Goal: Task Accomplishment & Management: Manage account settings

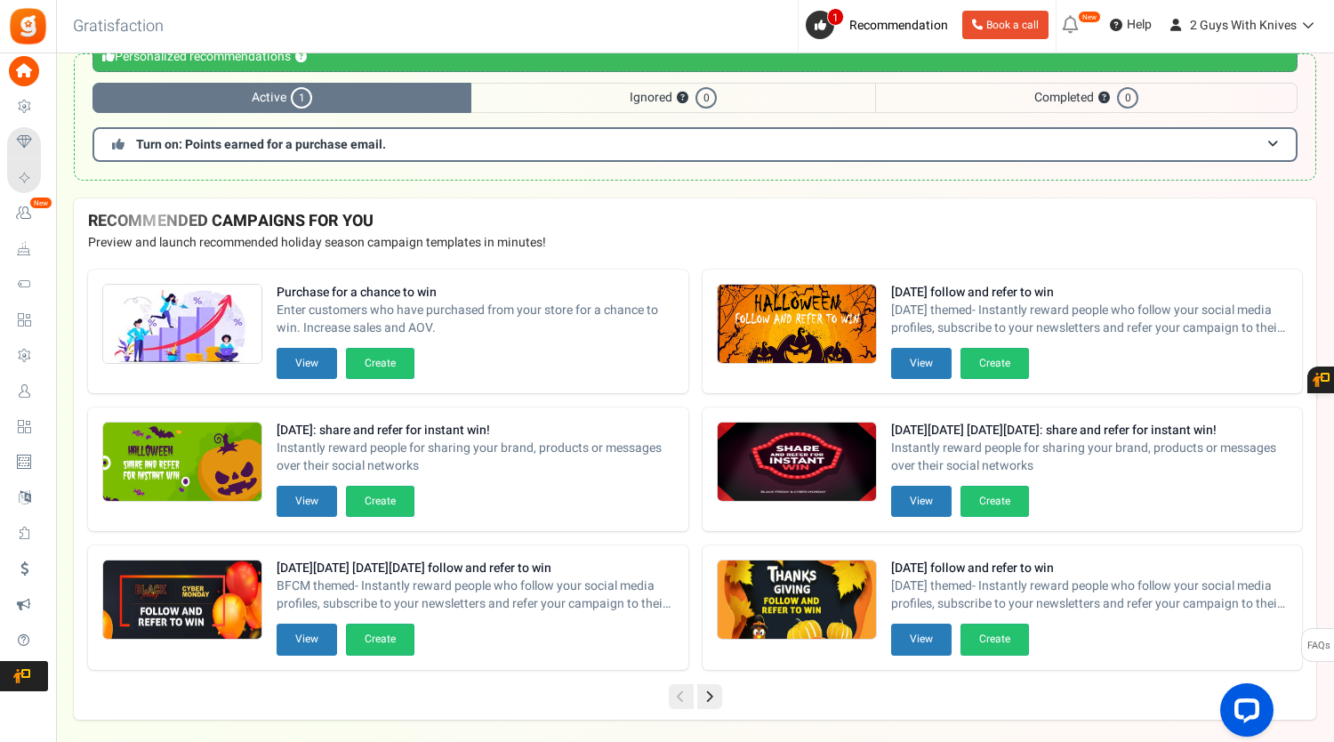
scroll to position [70, 0]
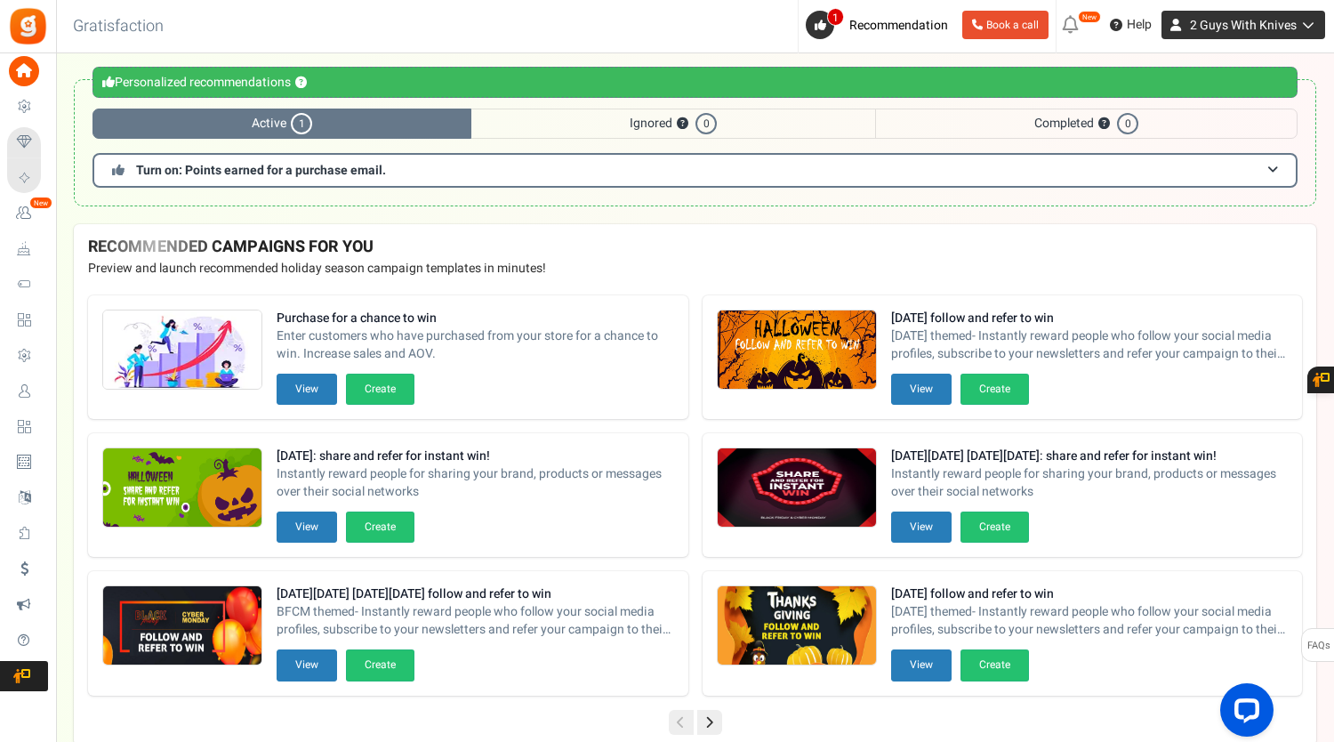
click at [1224, 33] on span "2 Guys With Knives" at bounding box center [1243, 25] width 107 height 19
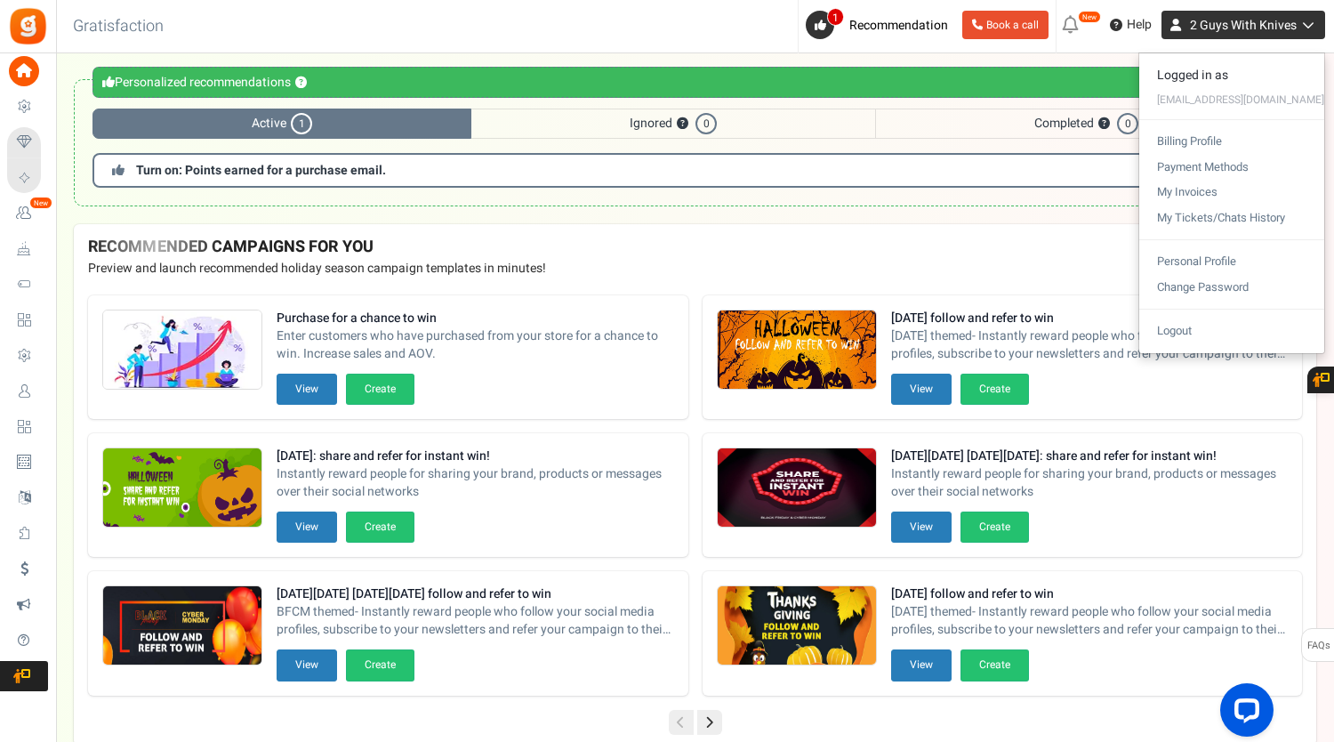
click at [1224, 33] on span "2 Guys With Knives" at bounding box center [1243, 25] width 107 height 19
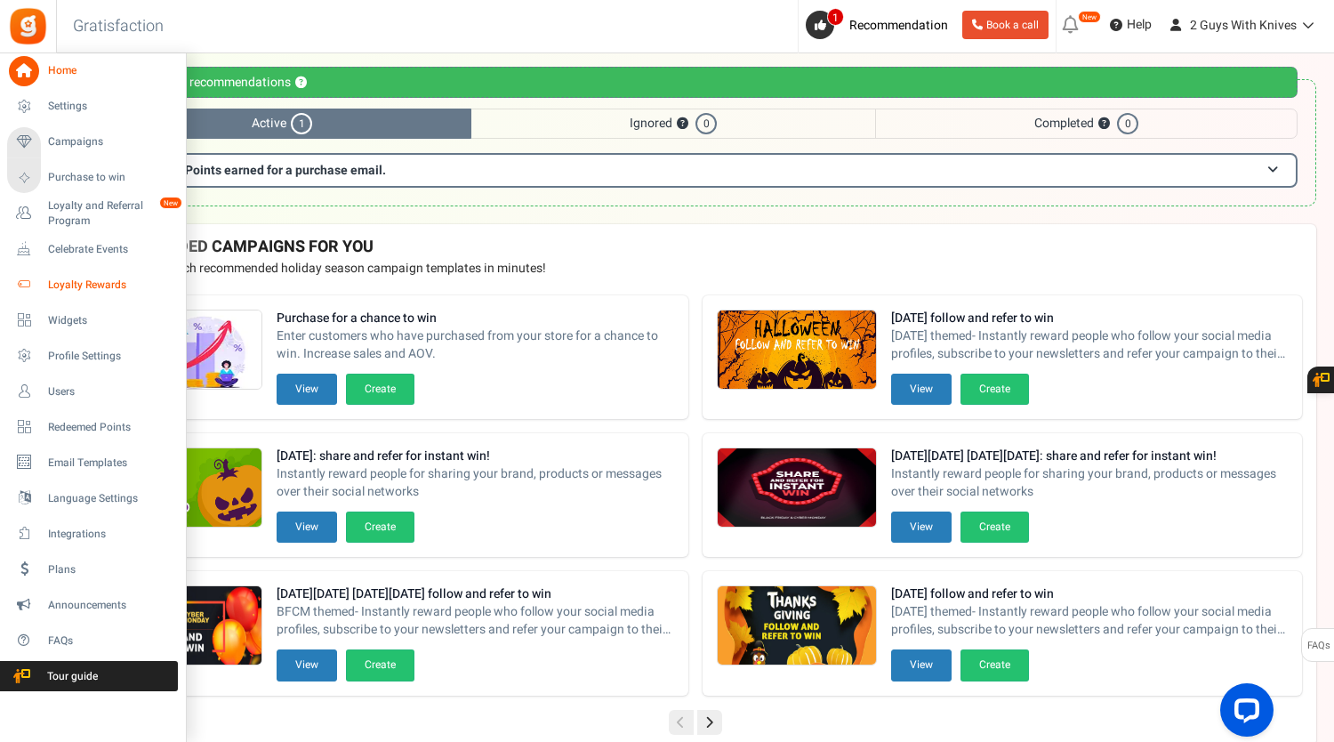
click at [46, 284] on link "Loyalty Rewards" at bounding box center [92, 284] width 171 height 30
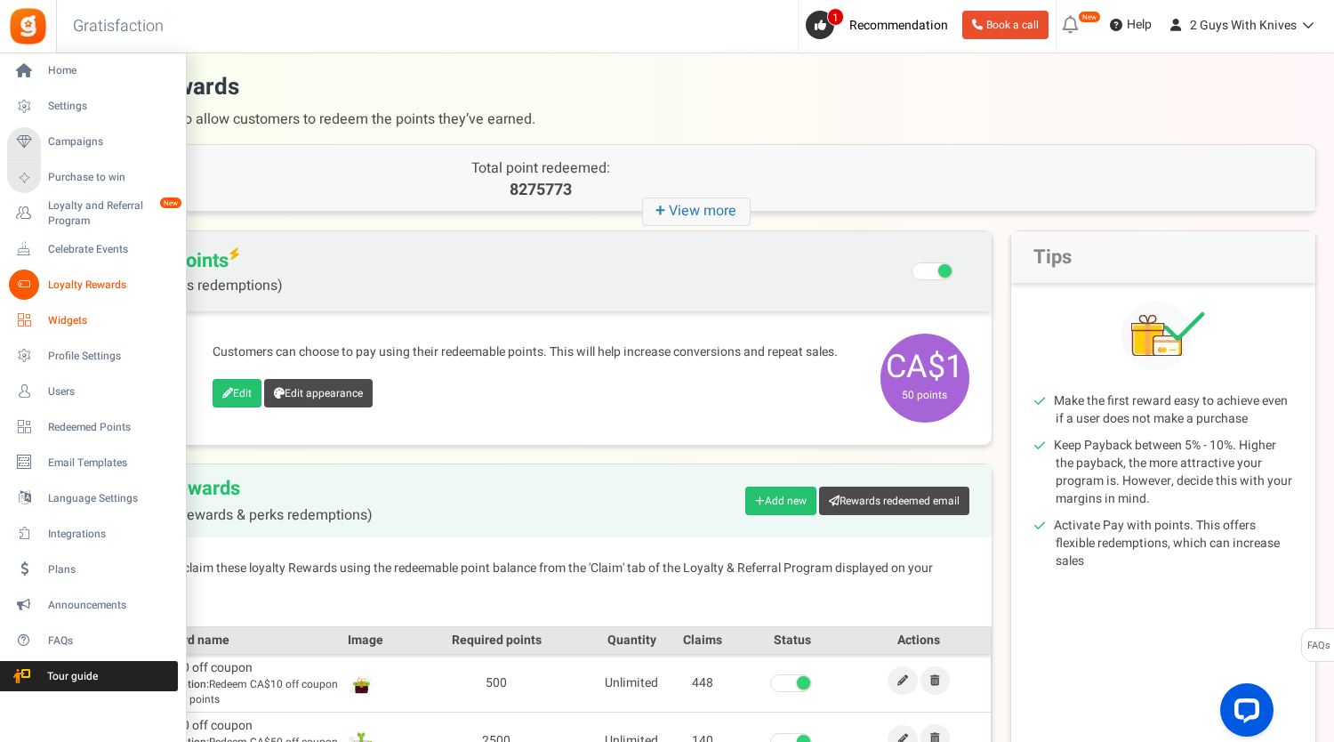
click at [71, 325] on span "Widgets" at bounding box center [110, 320] width 125 height 15
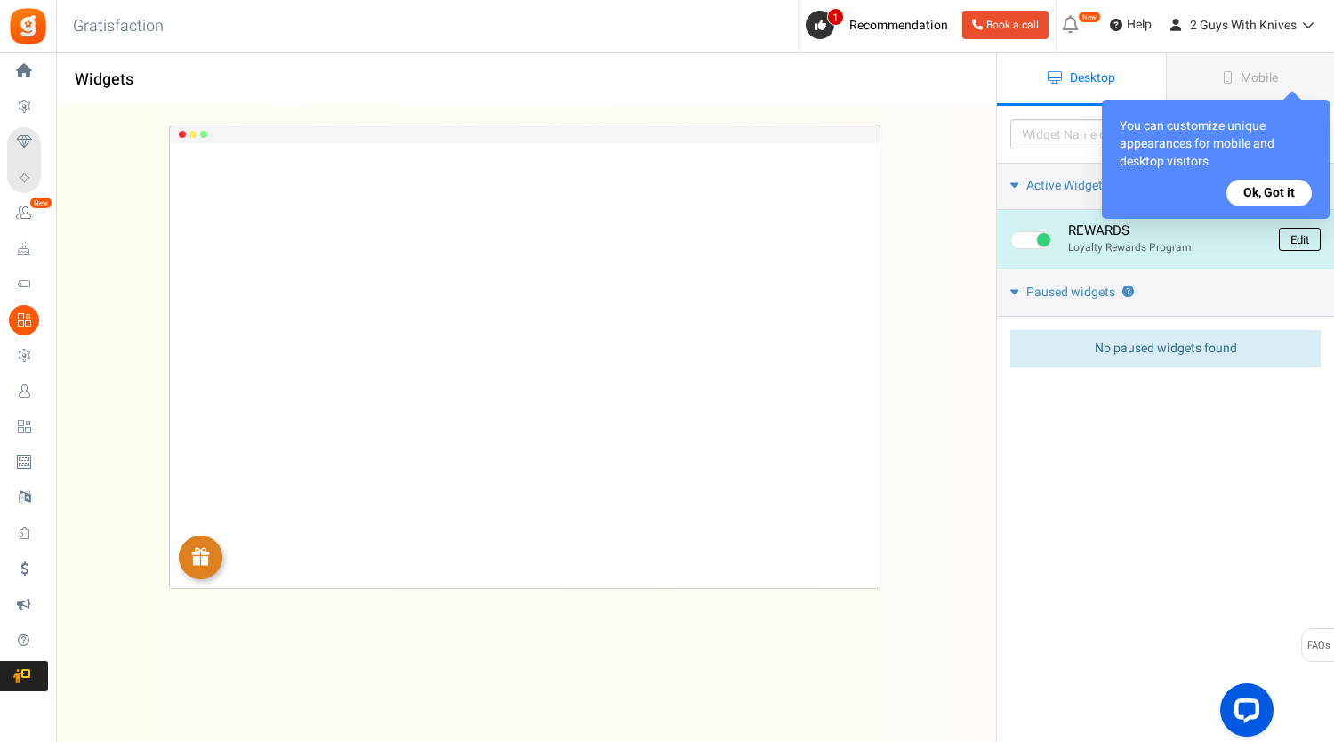
click at [1298, 237] on link "Edit" at bounding box center [1300, 239] width 42 height 23
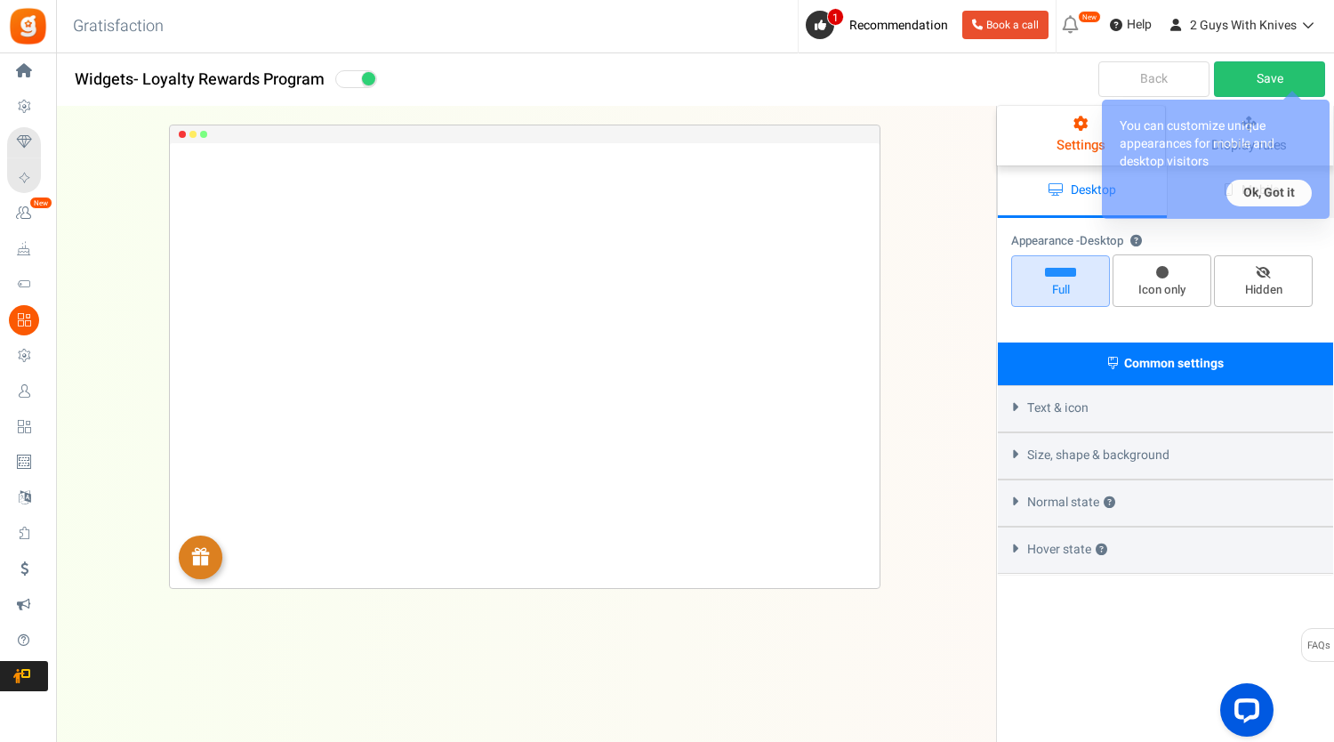
select select "left-bottom-bar"
radio input "true"
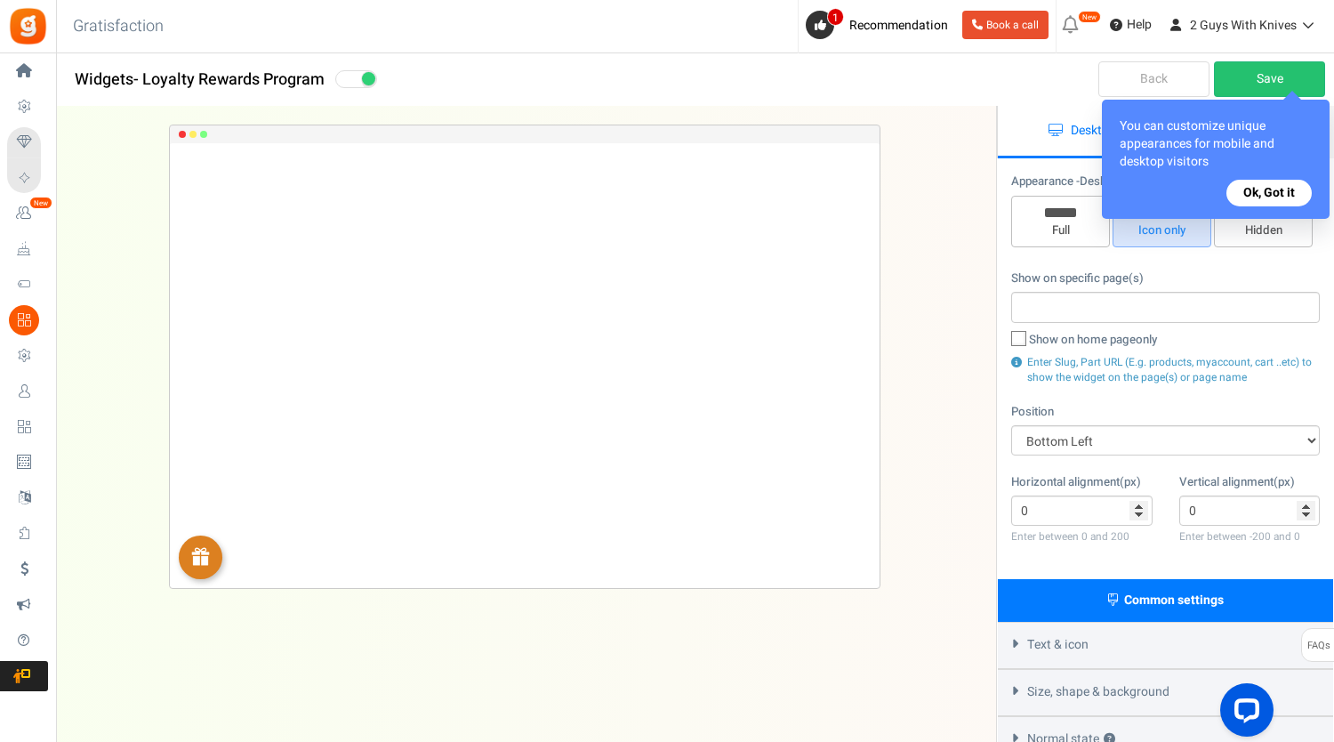
click at [1257, 180] on button "Ok, Got it" at bounding box center [1268, 193] width 85 height 27
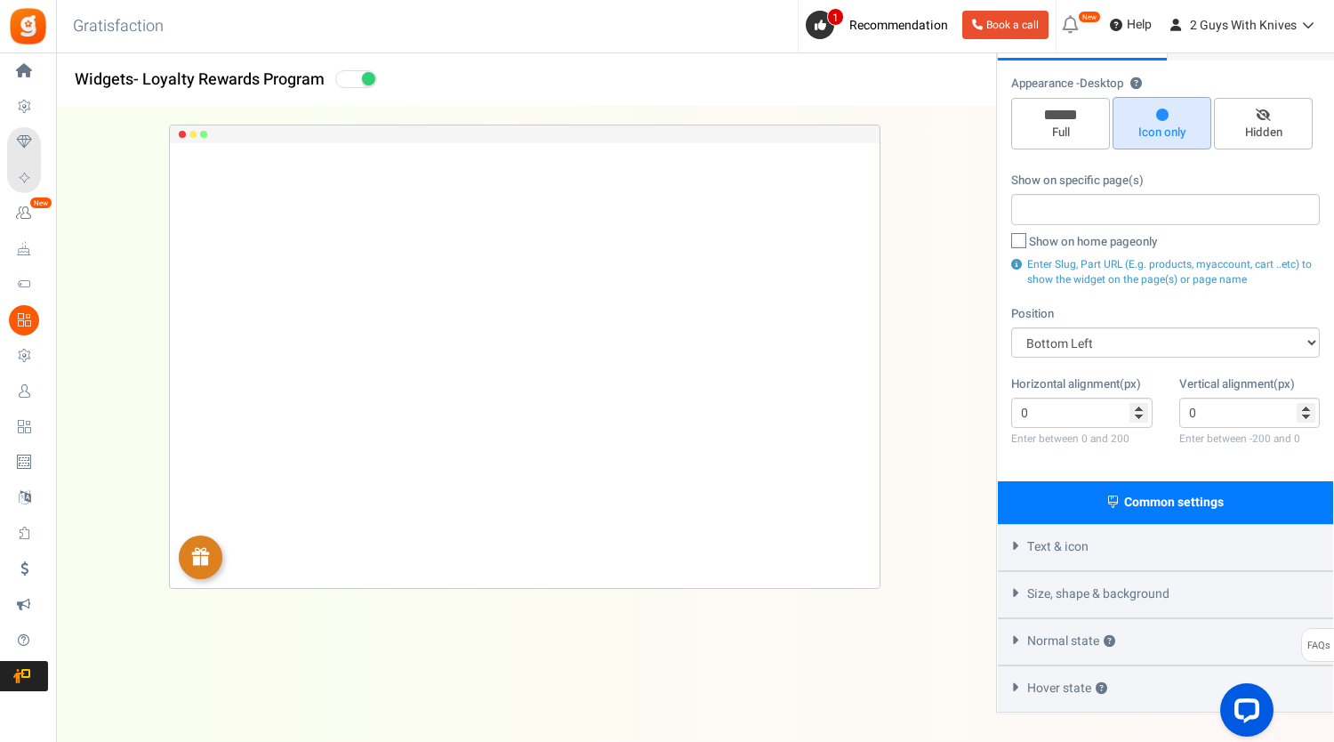
scroll to position [155, 0]
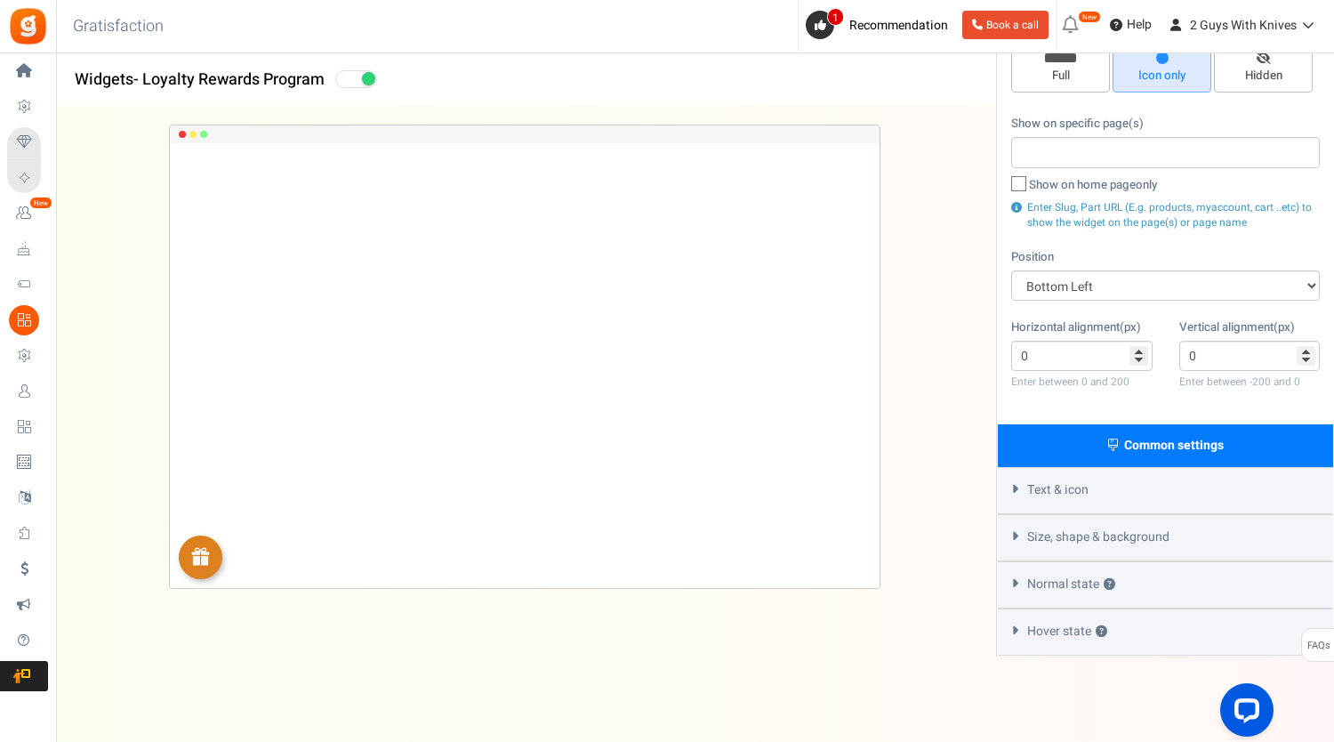
click at [1119, 530] on span "Size, shape & background" at bounding box center [1098, 537] width 142 height 18
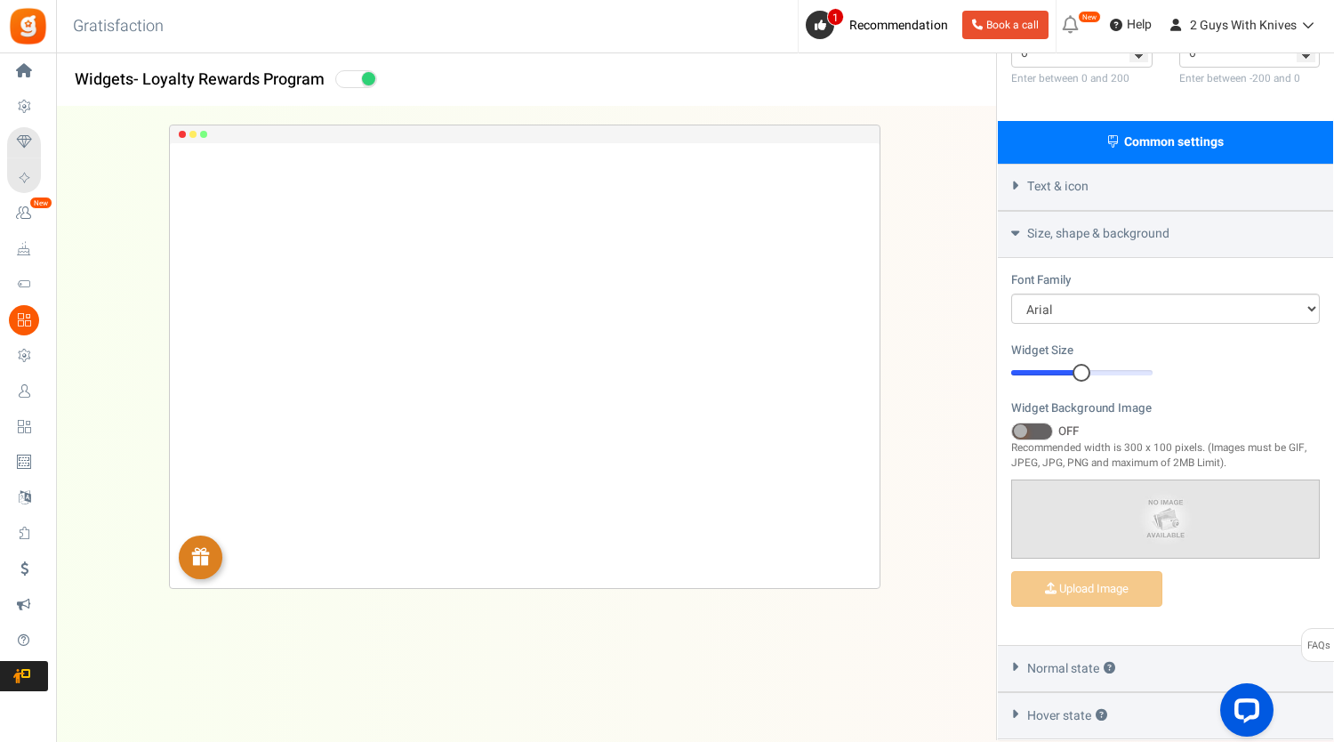
scroll to position [510, 0]
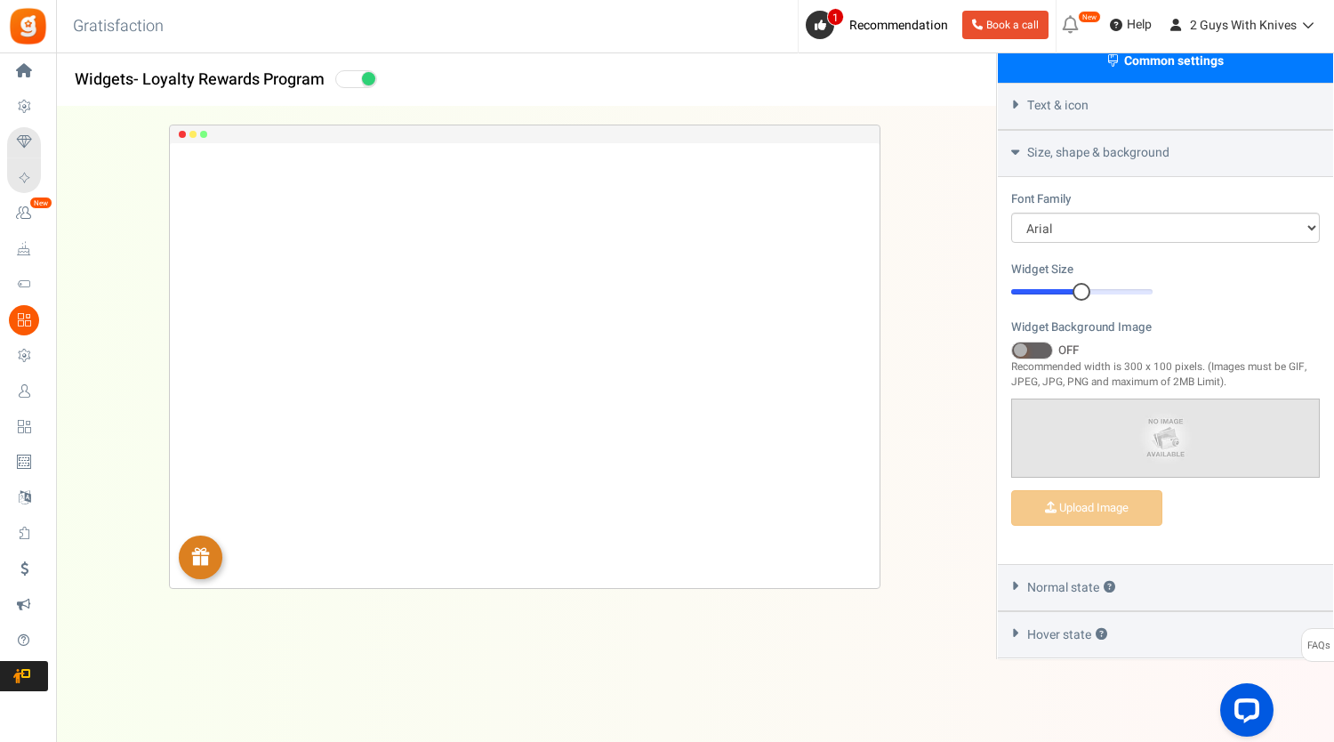
click at [1075, 579] on span "Normal state ?" at bounding box center [1071, 588] width 88 height 18
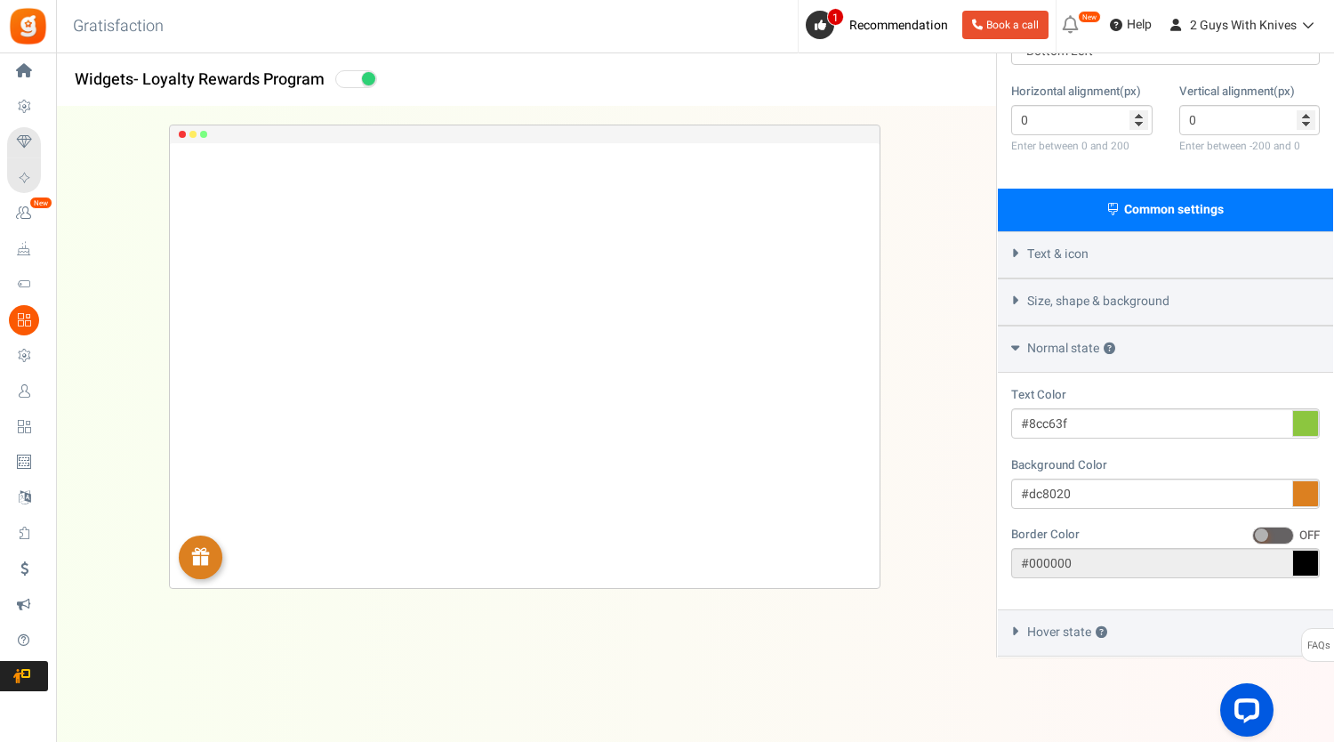
click at [1065, 633] on span "Hover state ?" at bounding box center [1067, 632] width 80 height 18
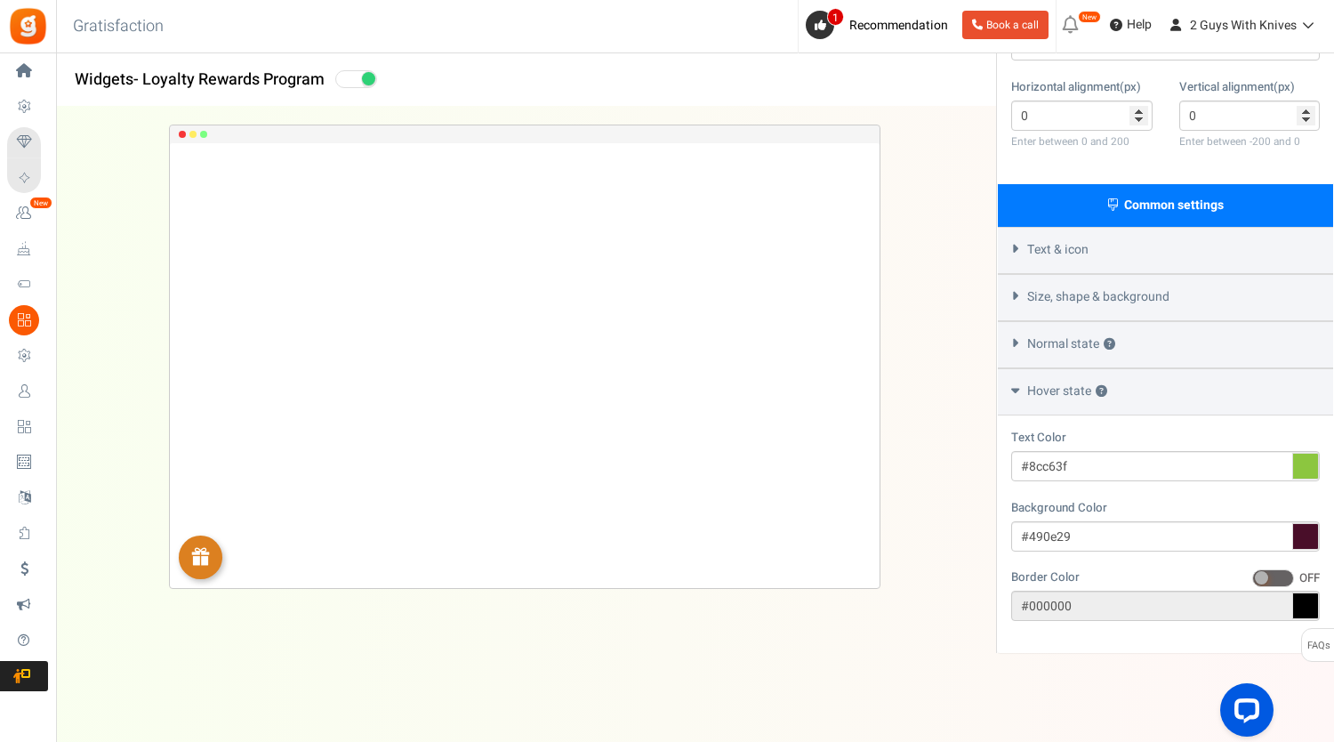
scroll to position [390, 0]
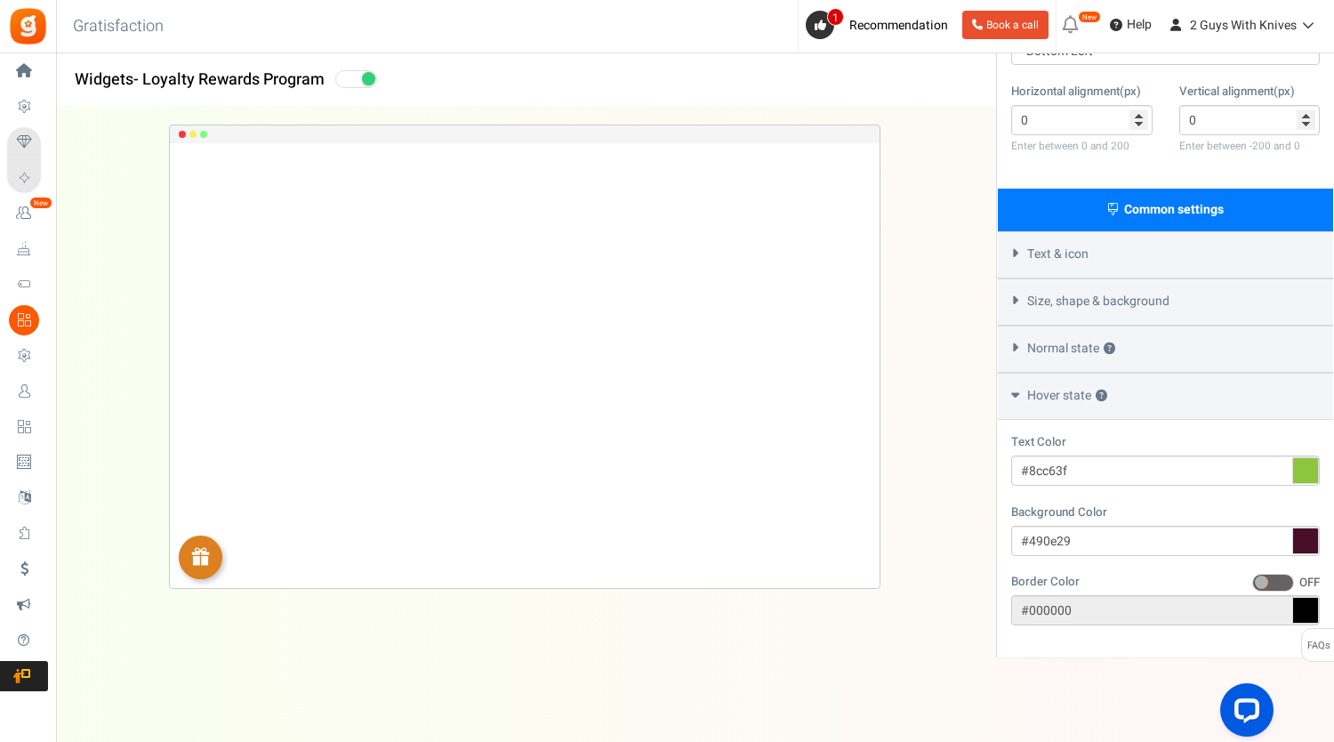
click at [1088, 235] on div "Text & icon" at bounding box center [1165, 254] width 335 height 47
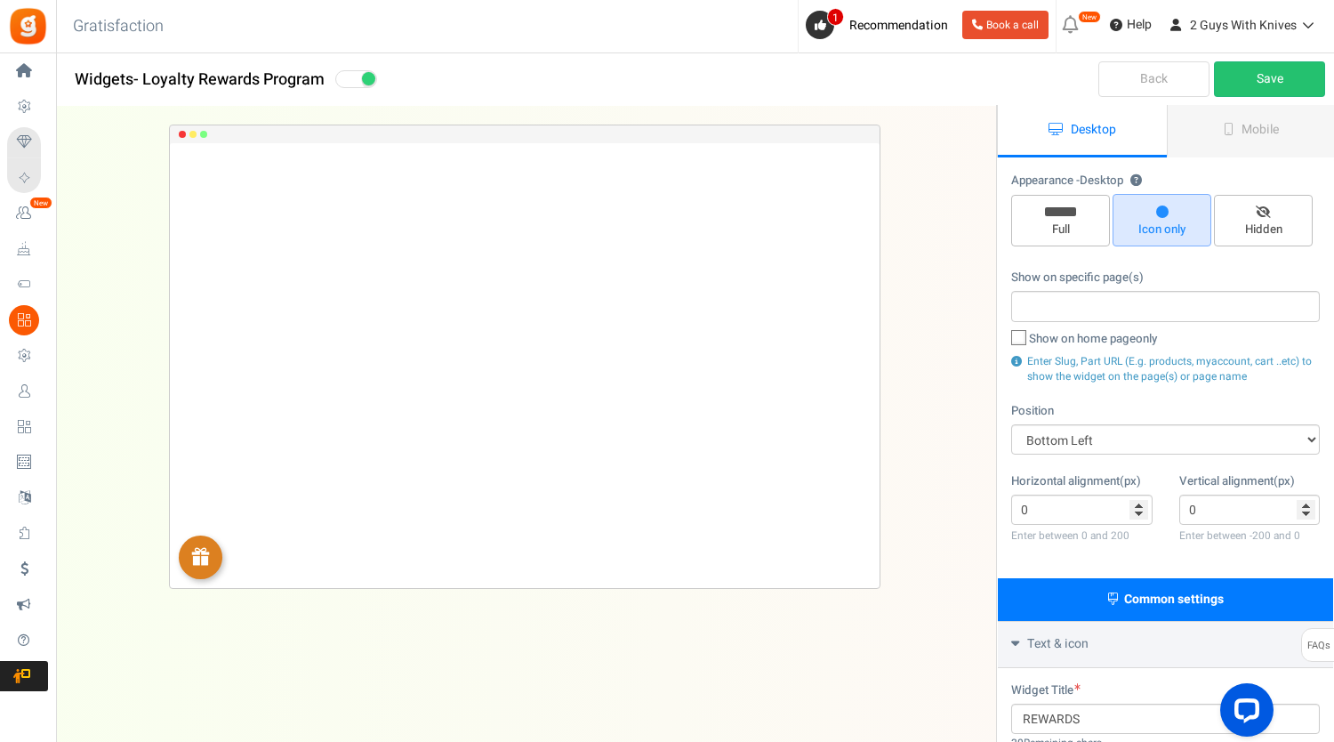
scroll to position [0, 0]
click at [1161, 223] on span "Icon only" at bounding box center [1162, 230] width 83 height 17
click at [1162, 210] on input "Icon only" at bounding box center [1168, 204] width 12 height 12
click at [916, 393] on div "REWARDS Loading.. × To configure LightBox layout please Click here" at bounding box center [525, 389] width 996 height 564
drag, startPoint x: 191, startPoint y: 553, endPoint x: 203, endPoint y: 553, distance: 11.6
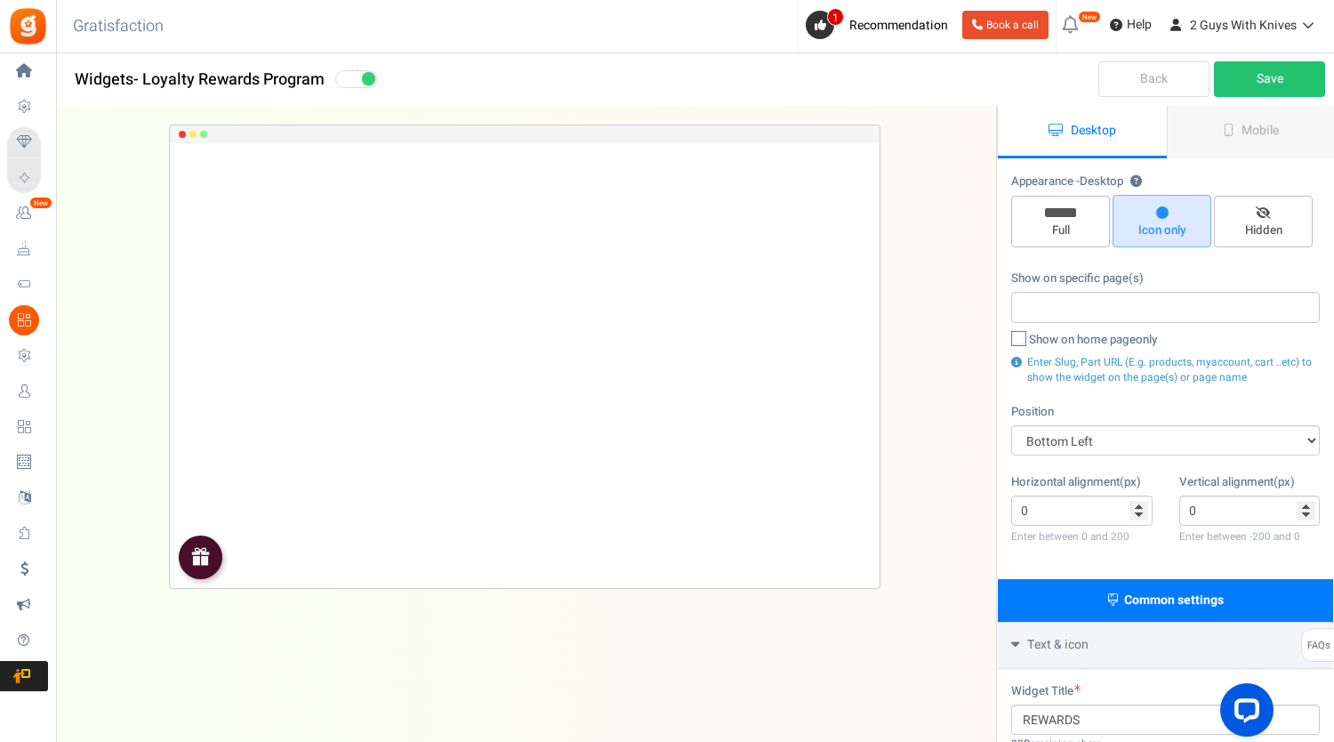
click at [191, 553] on img at bounding box center [200, 556] width 20 height 20
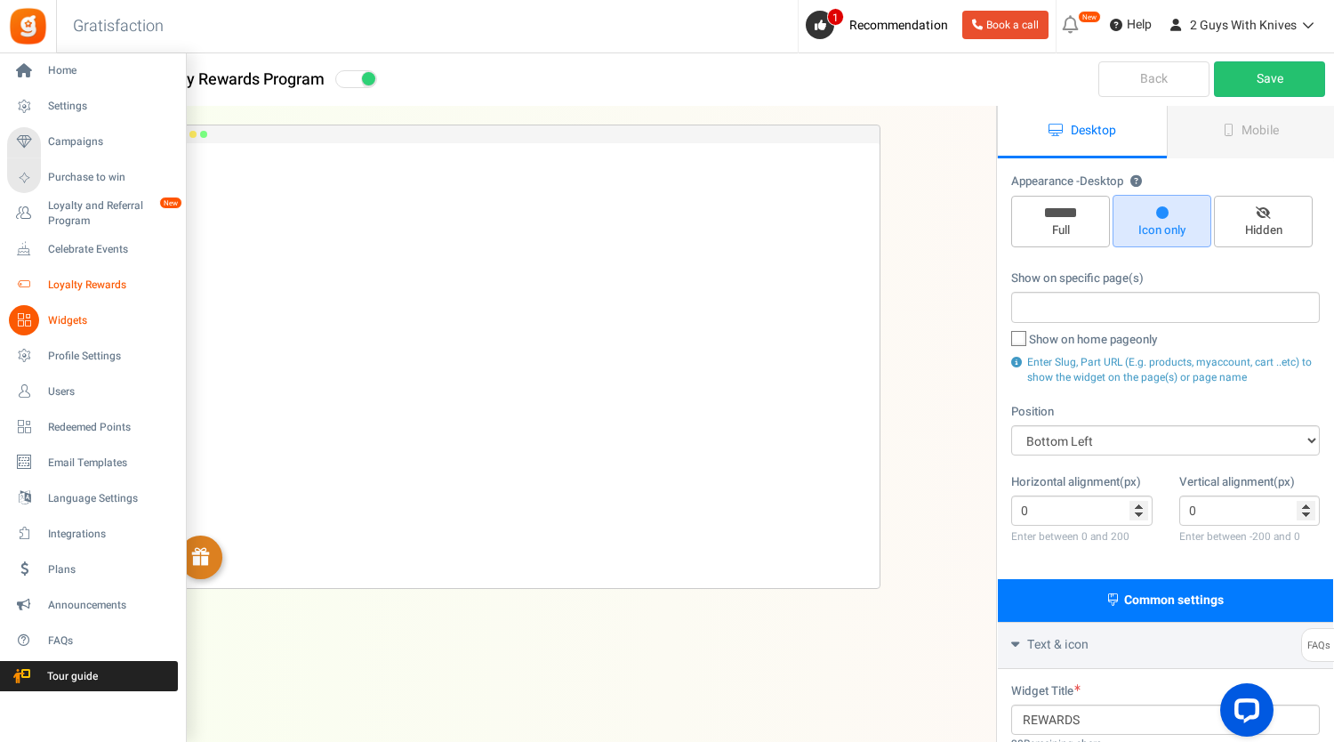
click at [87, 275] on link "Loyalty Rewards" at bounding box center [92, 284] width 171 height 30
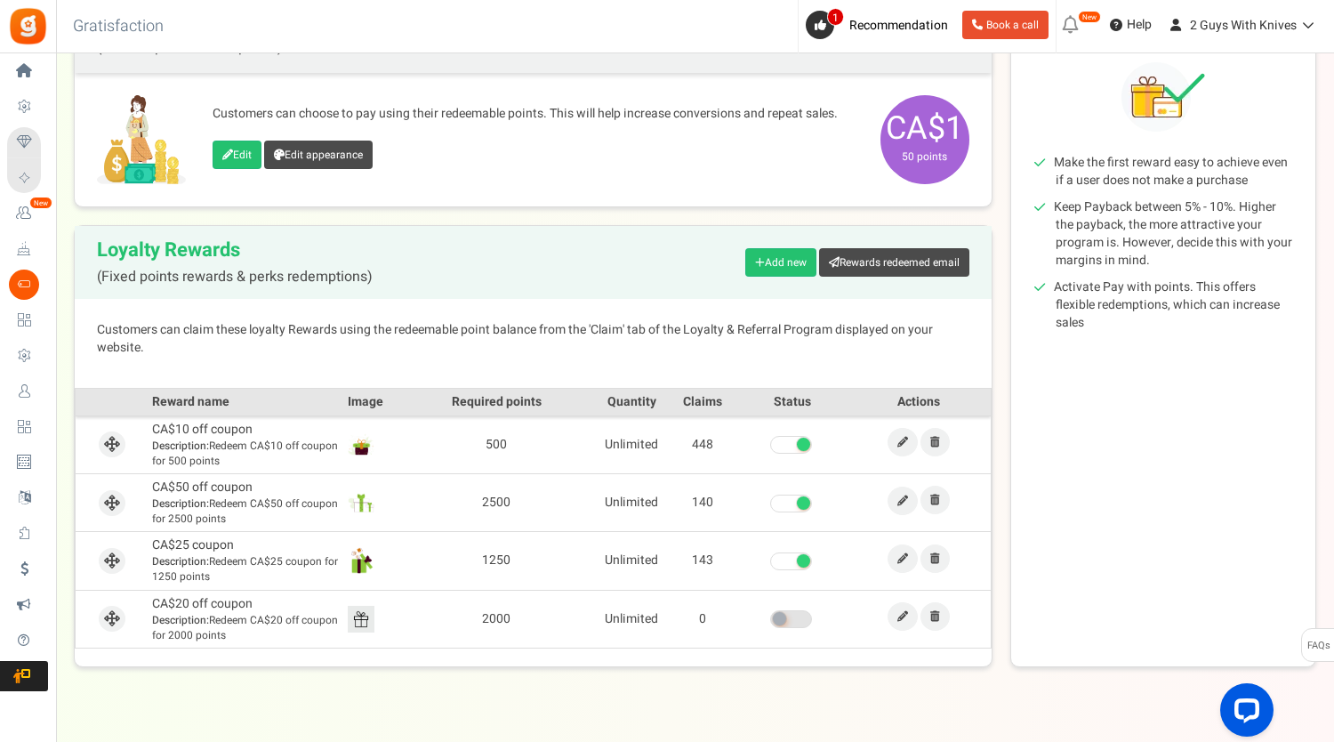
scroll to position [266, 0]
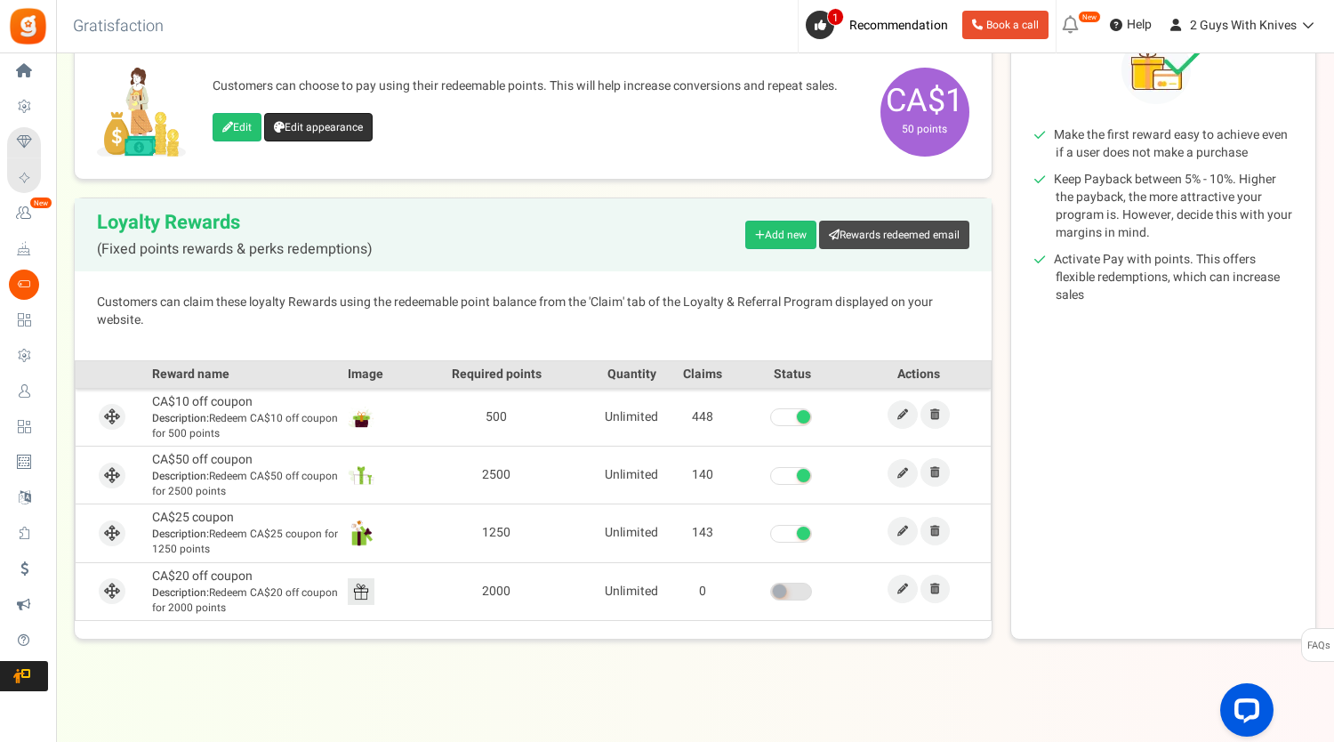
click at [288, 117] on link "Edit appearance" at bounding box center [318, 127] width 108 height 28
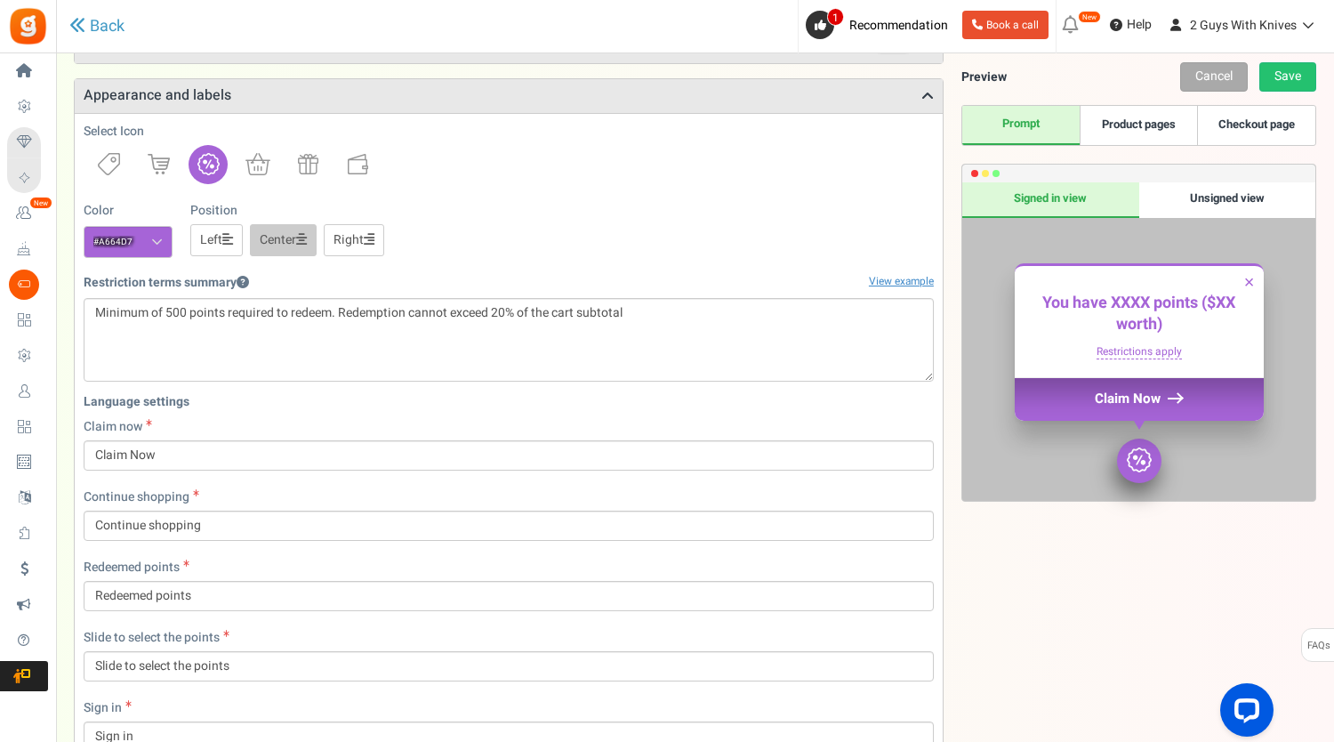
scroll to position [137, 0]
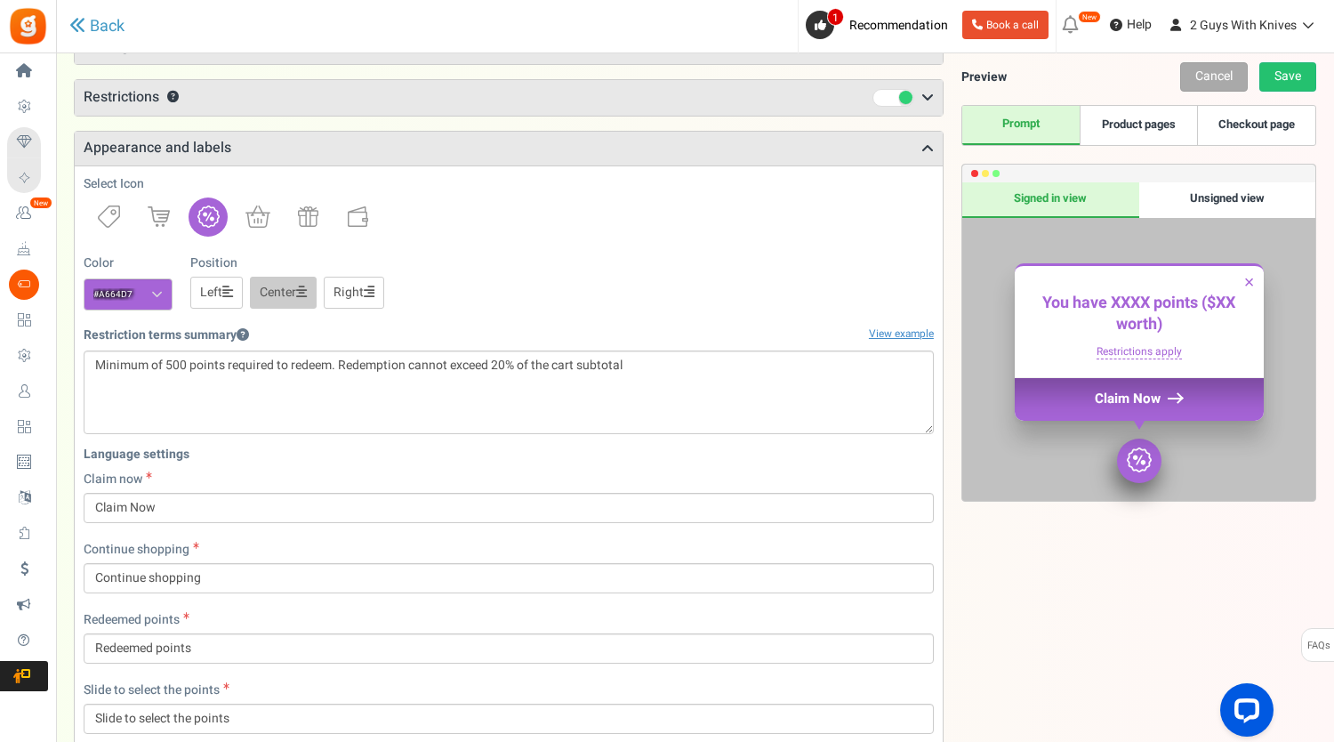
click at [1164, 129] on link "Product pages" at bounding box center [1138, 125] width 117 height 39
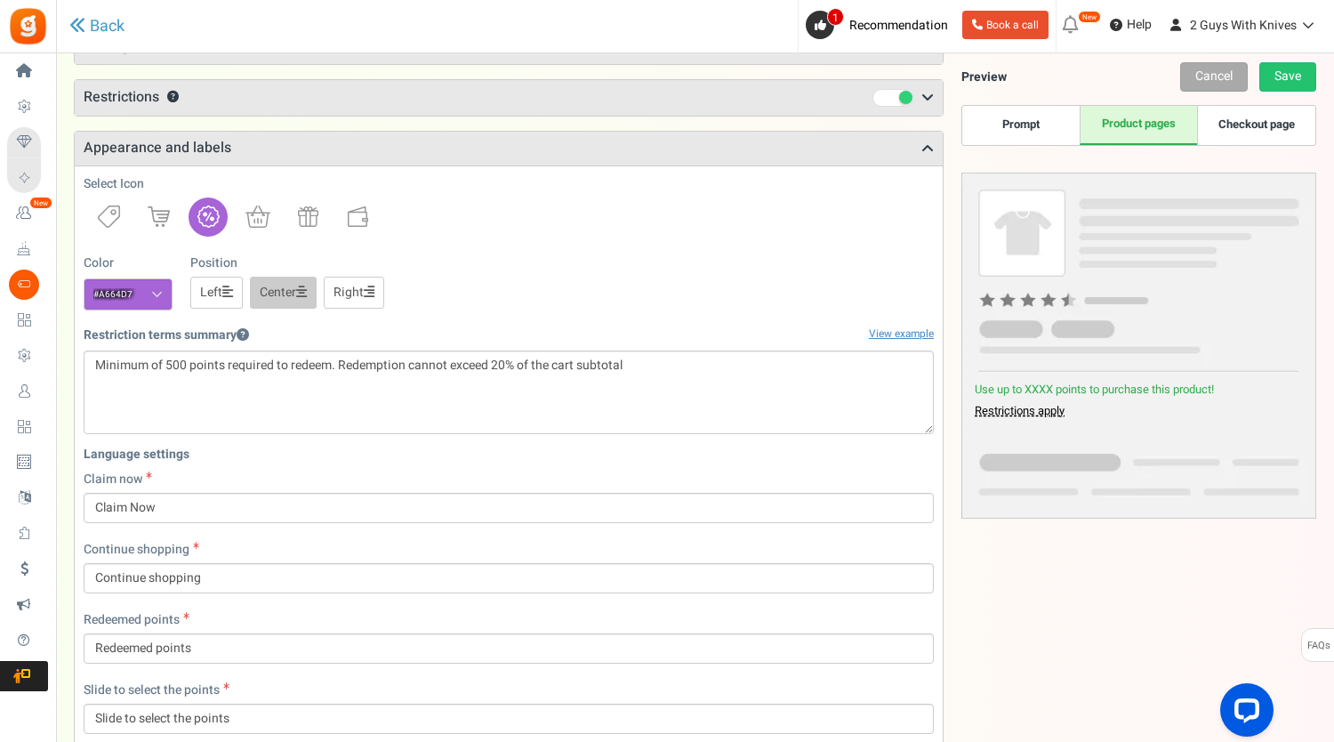
click at [1233, 123] on link "Checkout page" at bounding box center [1255, 125] width 117 height 39
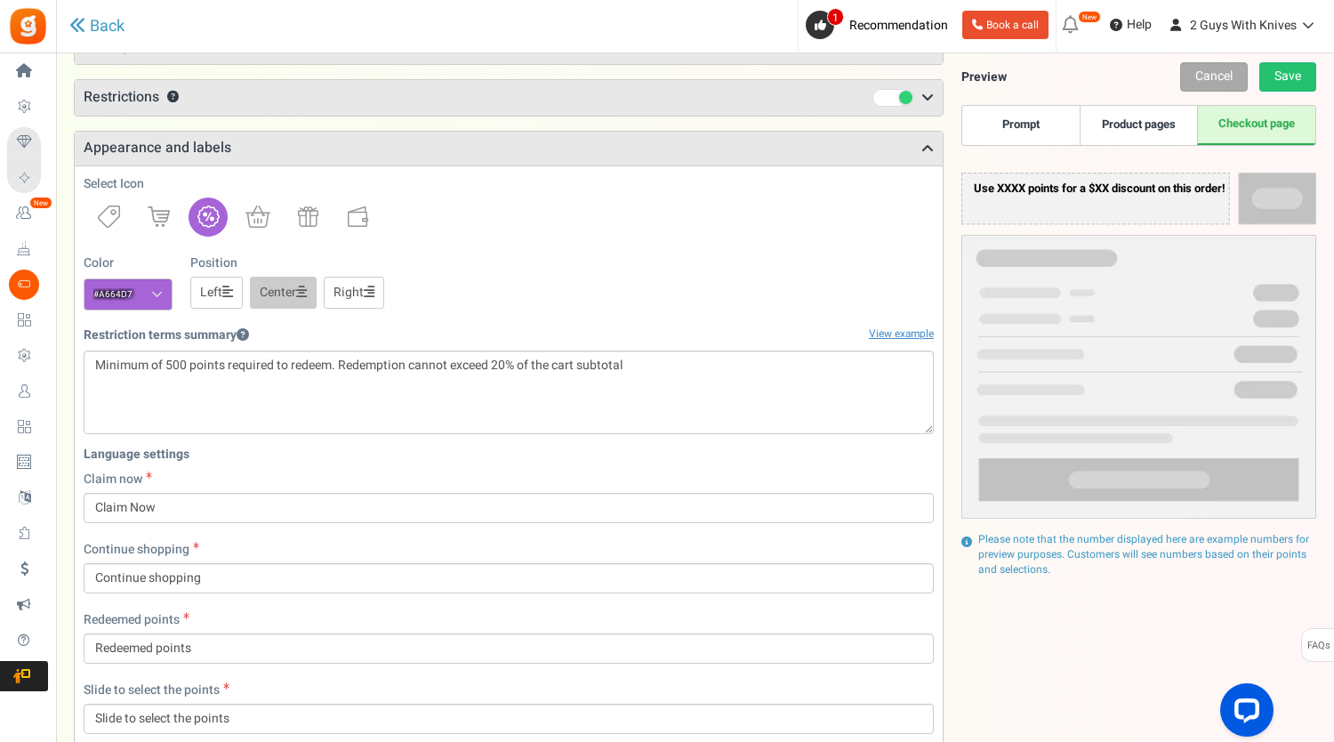
click at [1026, 129] on link "Prompt" at bounding box center [1020, 125] width 117 height 39
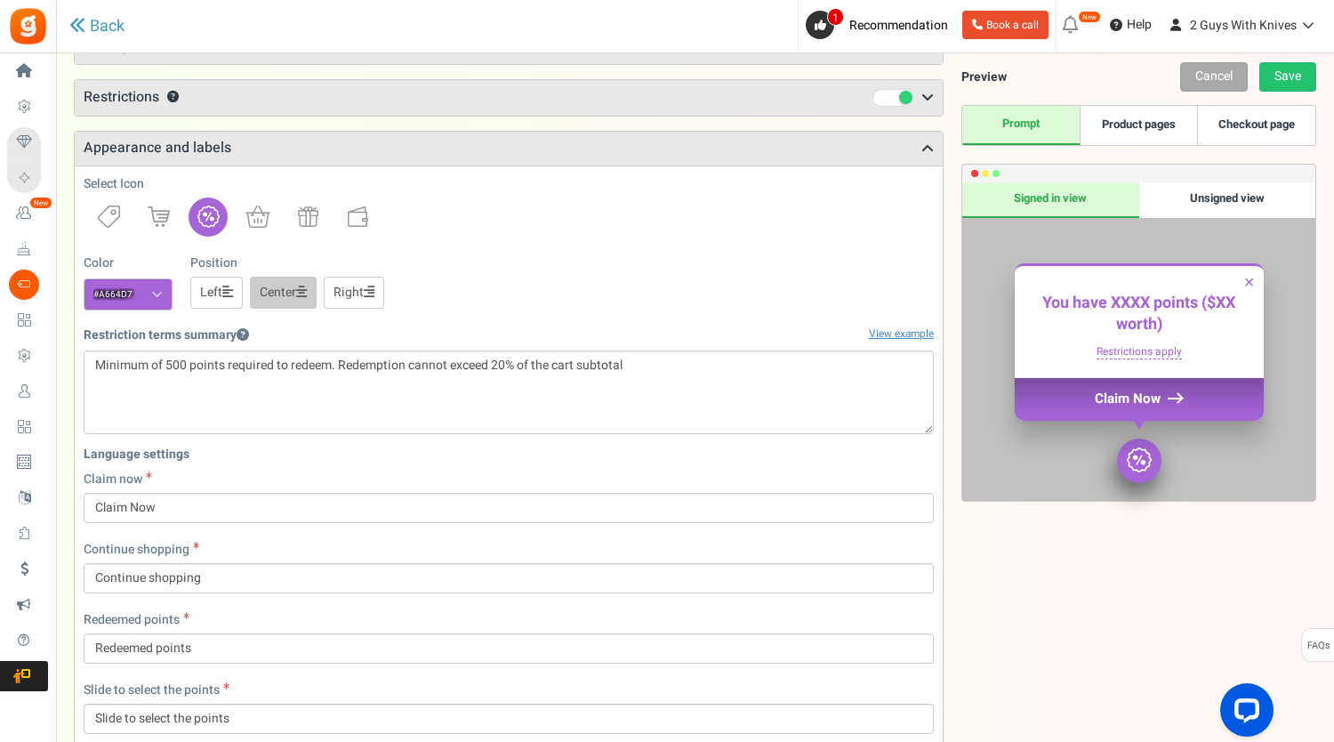
click at [1214, 209] on div "Unsigned view" at bounding box center [1227, 200] width 177 height 36
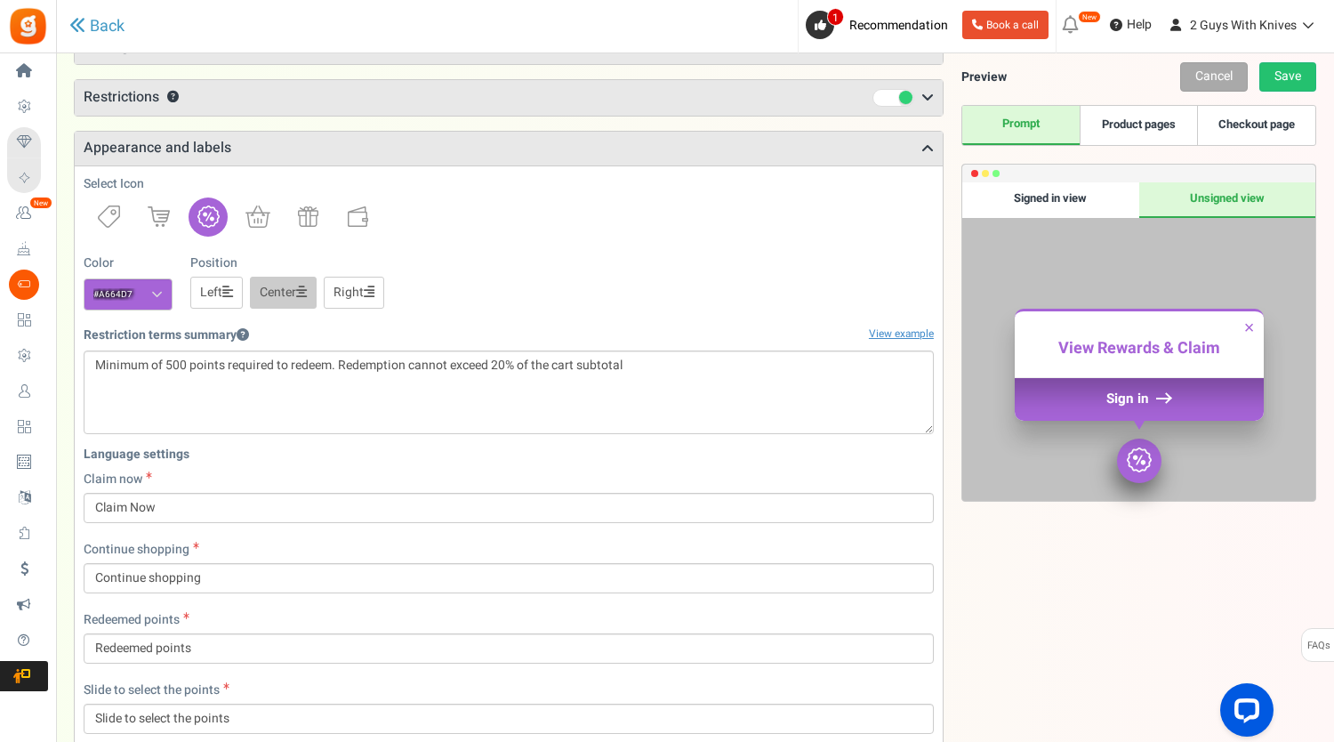
click at [1056, 193] on div "Signed in view" at bounding box center [1050, 200] width 177 height 36
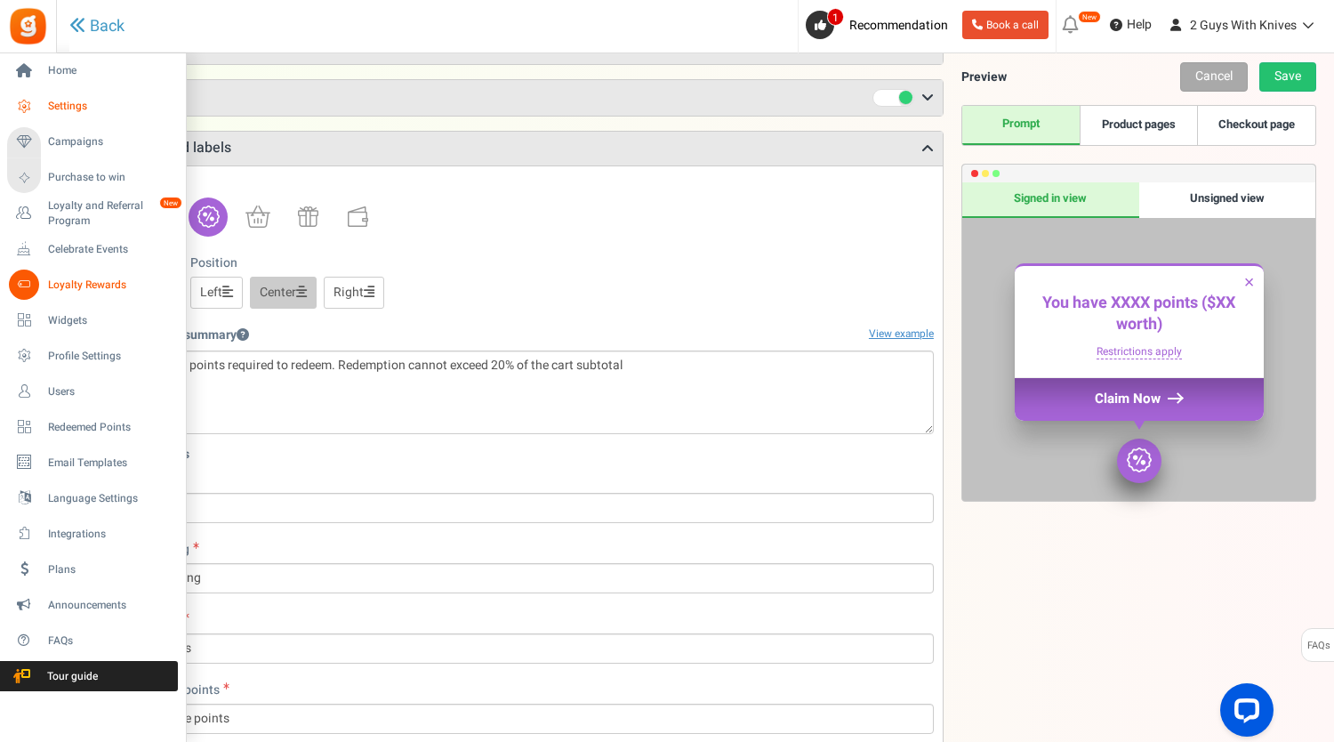
click at [97, 104] on span "Settings" at bounding box center [110, 106] width 125 height 15
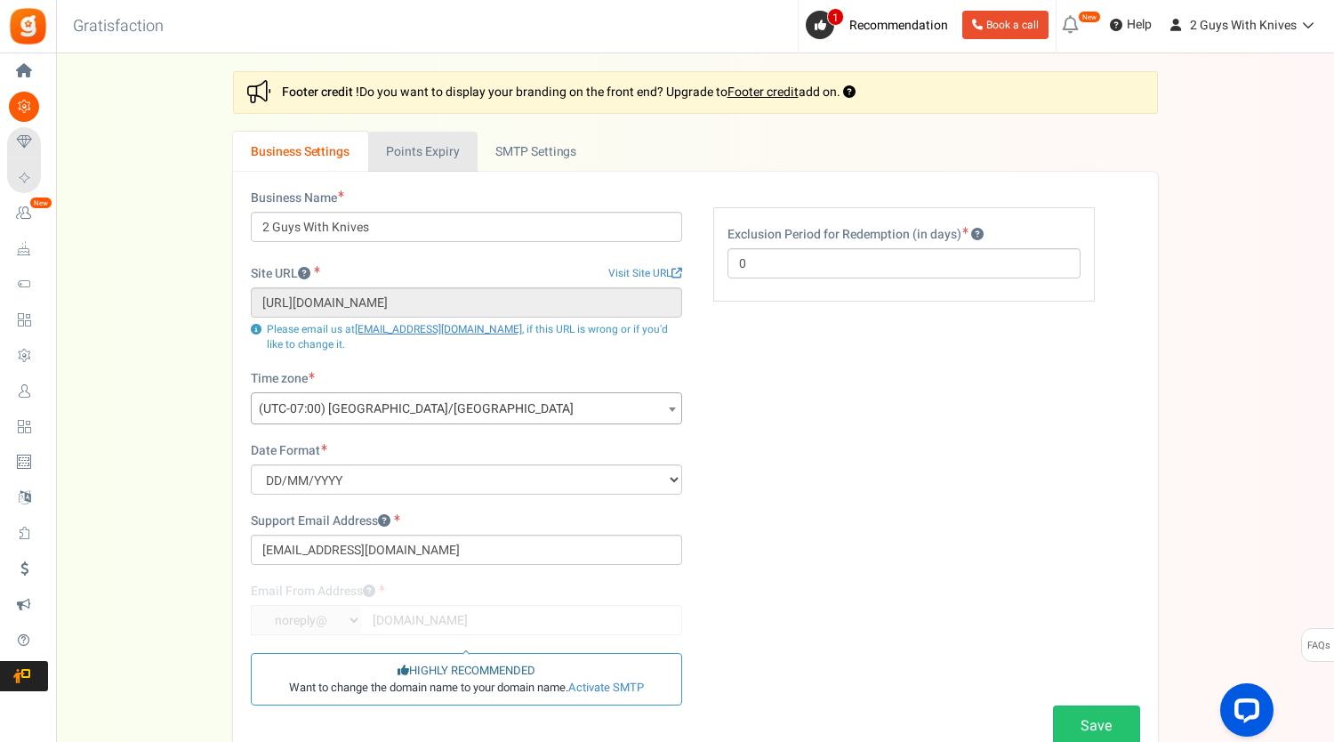
click at [419, 168] on link "Points Expiry" at bounding box center [422, 152] width 109 height 40
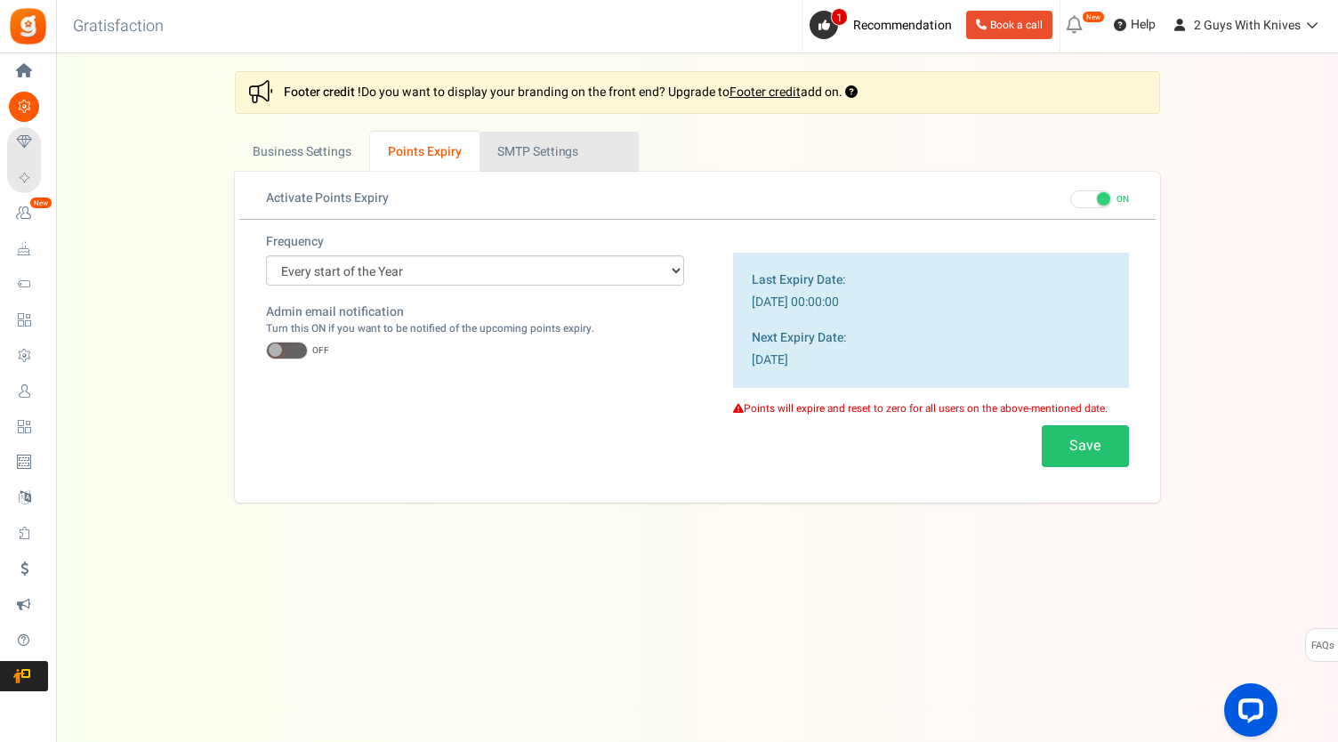
click at [570, 136] on link "Active SMTP Settings" at bounding box center [558, 152] width 159 height 40
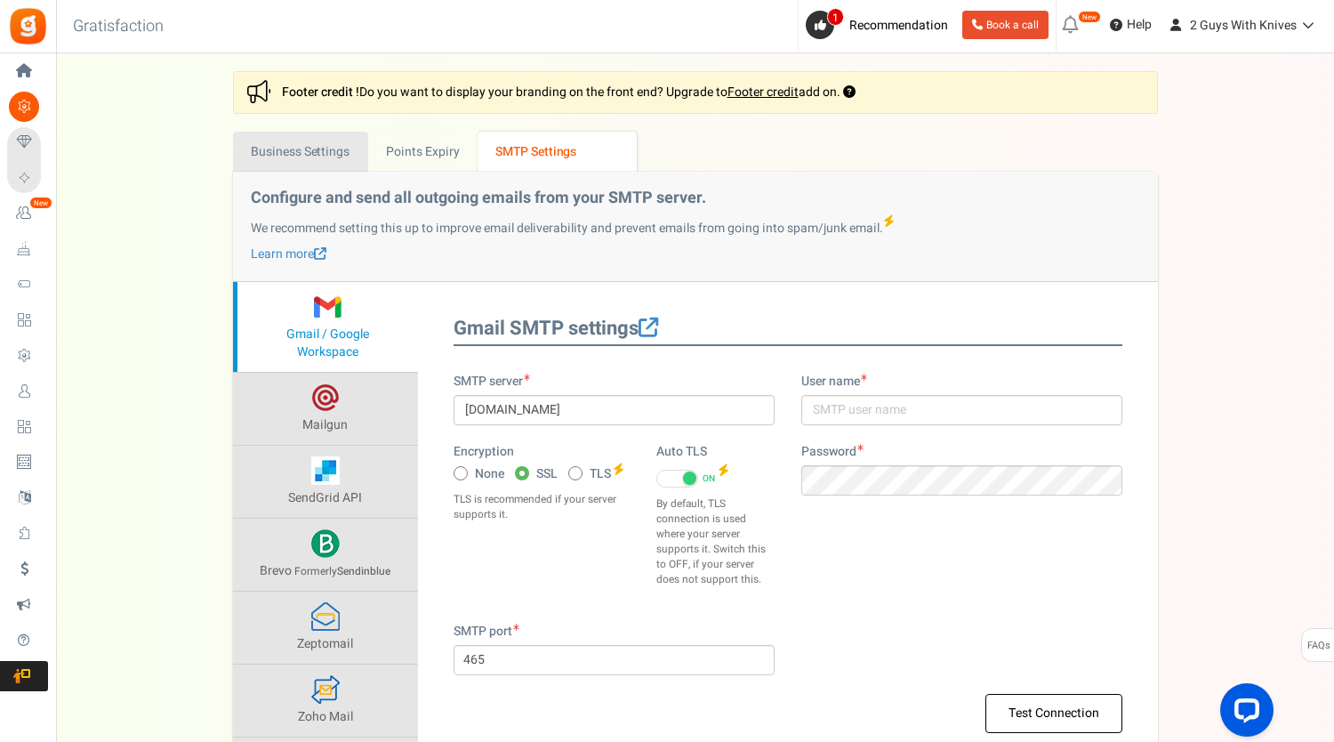
click at [303, 149] on link "Business Settings" at bounding box center [300, 152] width 135 height 40
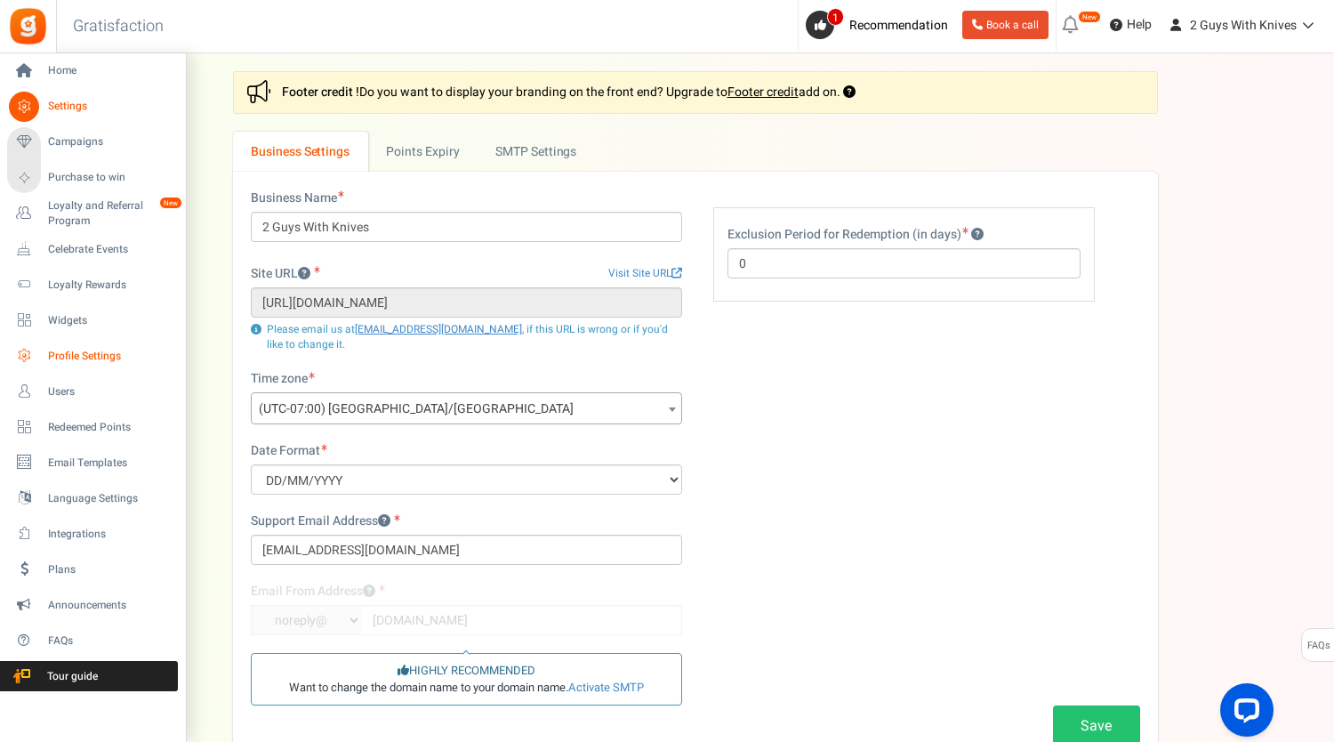
click at [128, 365] on link "Profile Settings" at bounding box center [92, 356] width 171 height 30
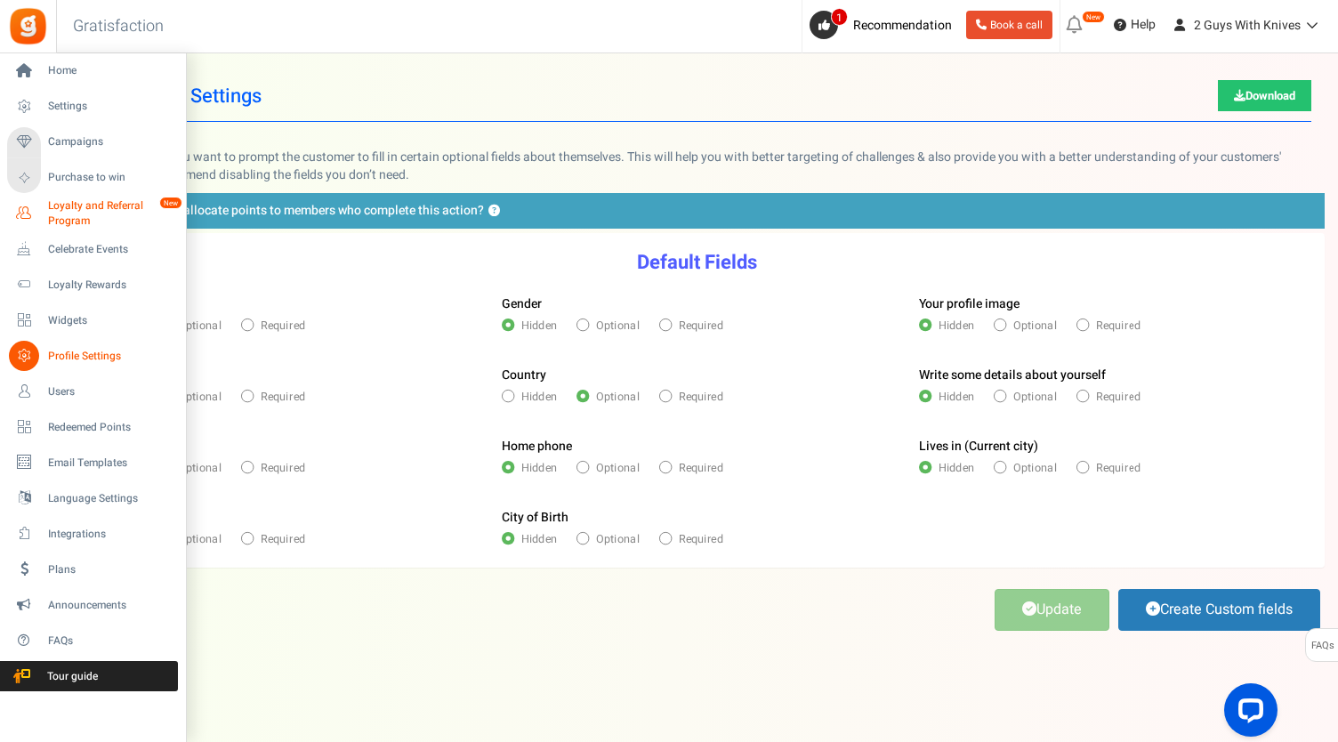
click at [98, 204] on span "Loyalty and Referral Program" at bounding box center [113, 213] width 130 height 30
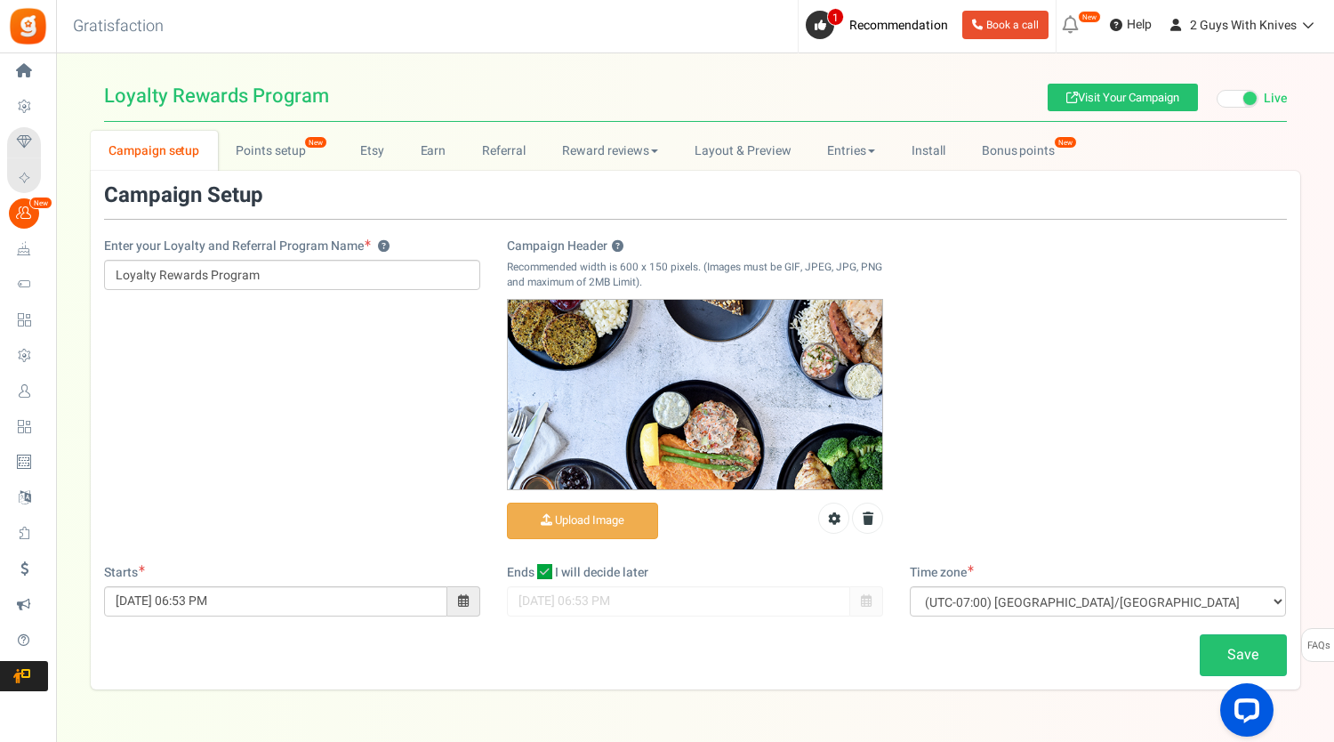
drag, startPoint x: 636, startPoint y: 481, endPoint x: 628, endPoint y: 500, distance: 20.3
click at [734, 435] on img at bounding box center [695, 394] width 374 height 189
click at [619, 521] on input "Campaign Header ?" at bounding box center [582, 520] width 149 height 35
